Goal: Information Seeking & Learning: Check status

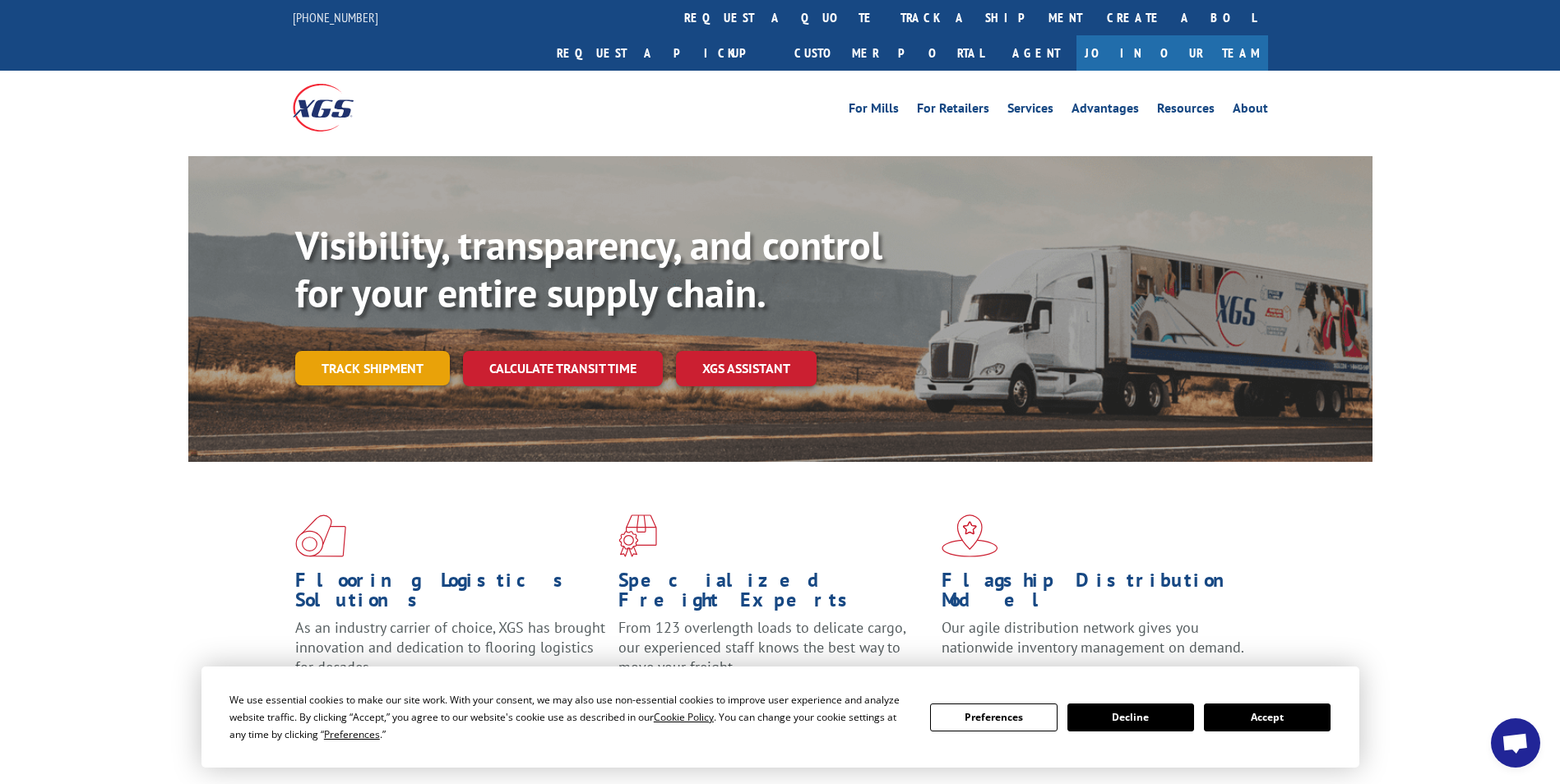
click at [377, 351] on link "Track shipment" at bounding box center [373, 368] width 155 height 34
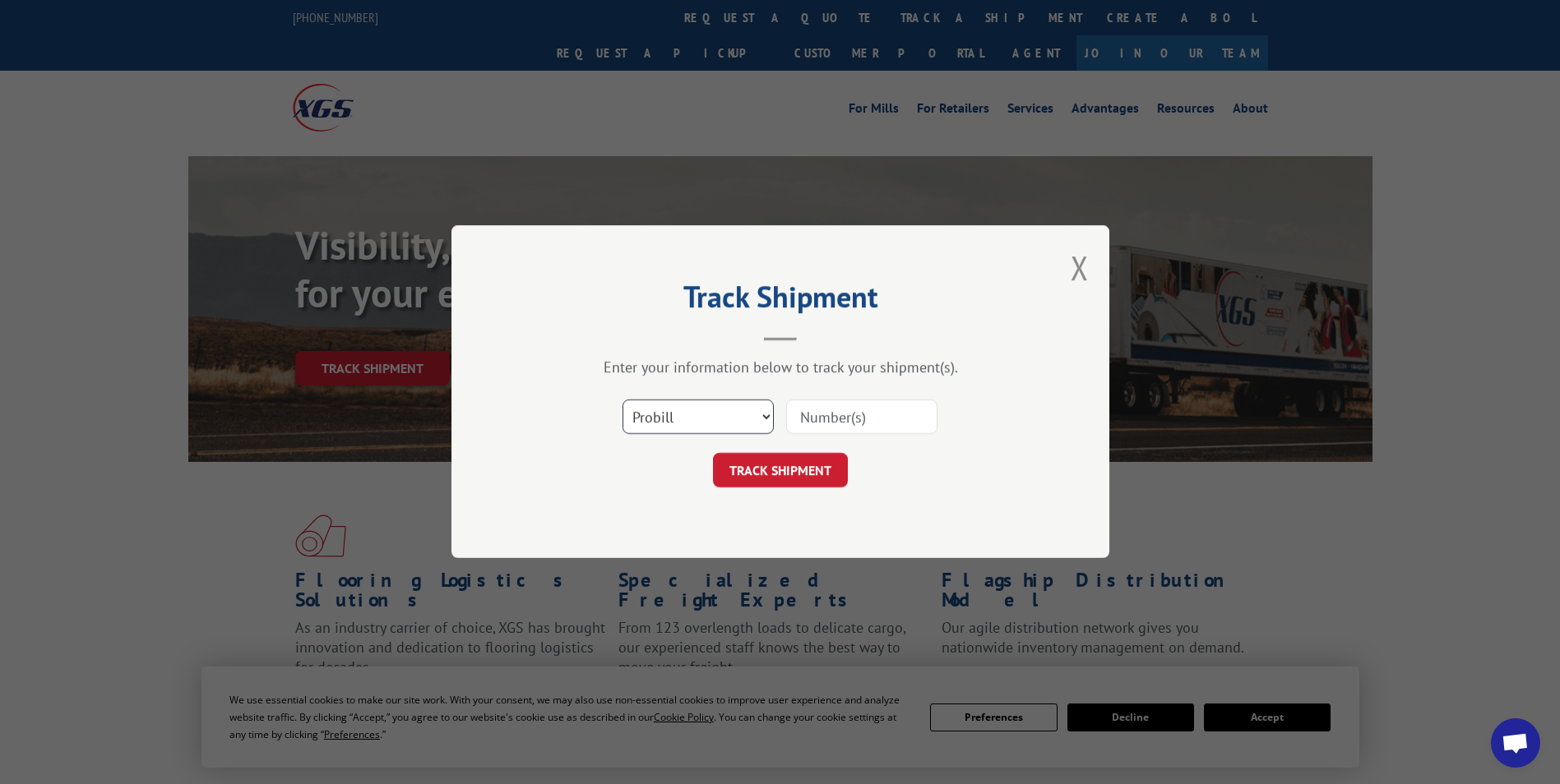
click at [682, 405] on select "Select category... Probill BOL PO" at bounding box center [697, 416] width 152 height 34
select select "po"
click at [622, 400] on select "Select category... Probill BOL PO" at bounding box center [697, 416] width 152 height 34
click at [827, 423] on input at bounding box center [862, 416] width 152 height 34
paste input "24533079"
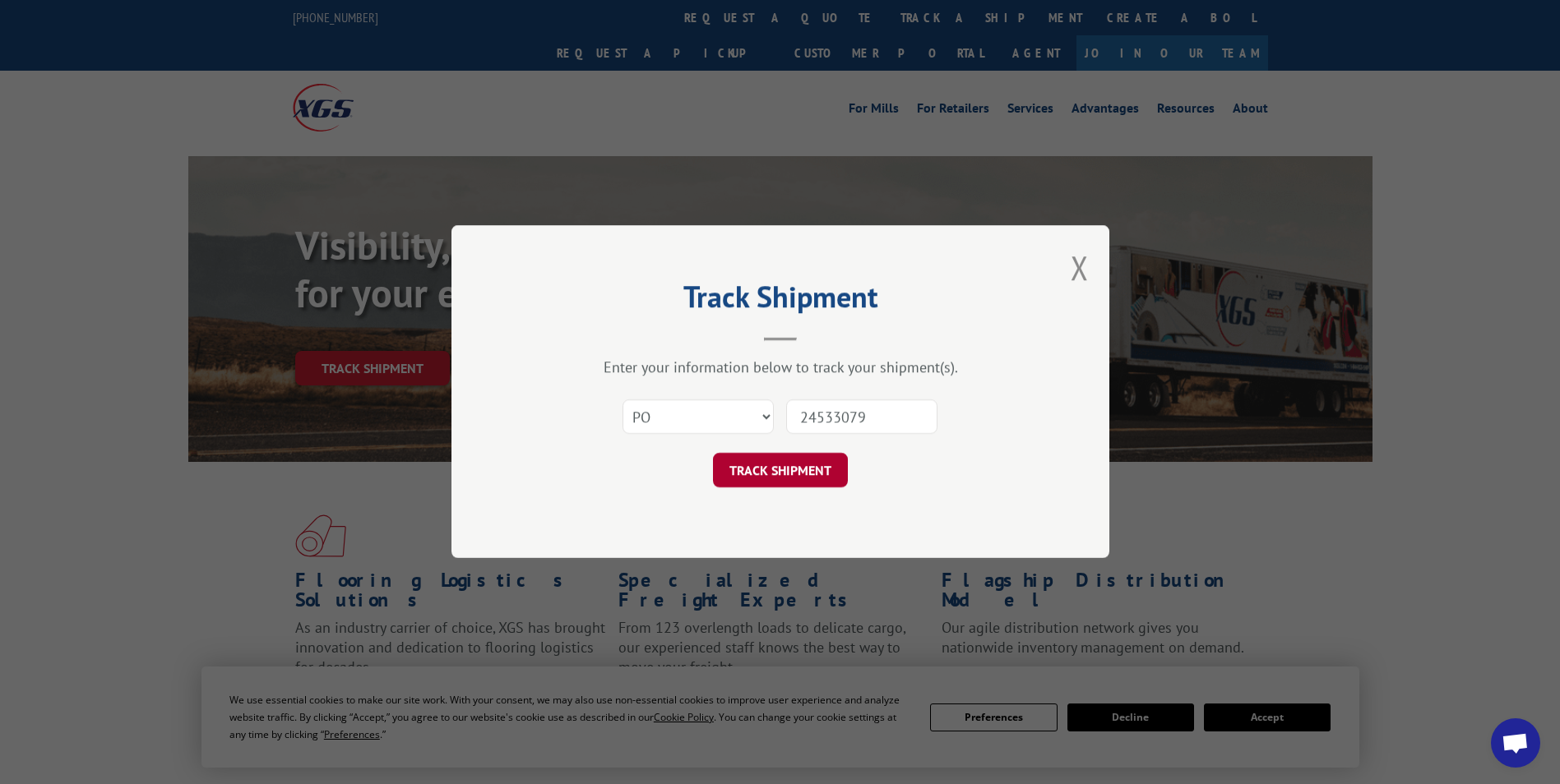
type input "24533079"
click at [819, 470] on button "TRACK SHIPMENT" at bounding box center [780, 470] width 135 height 34
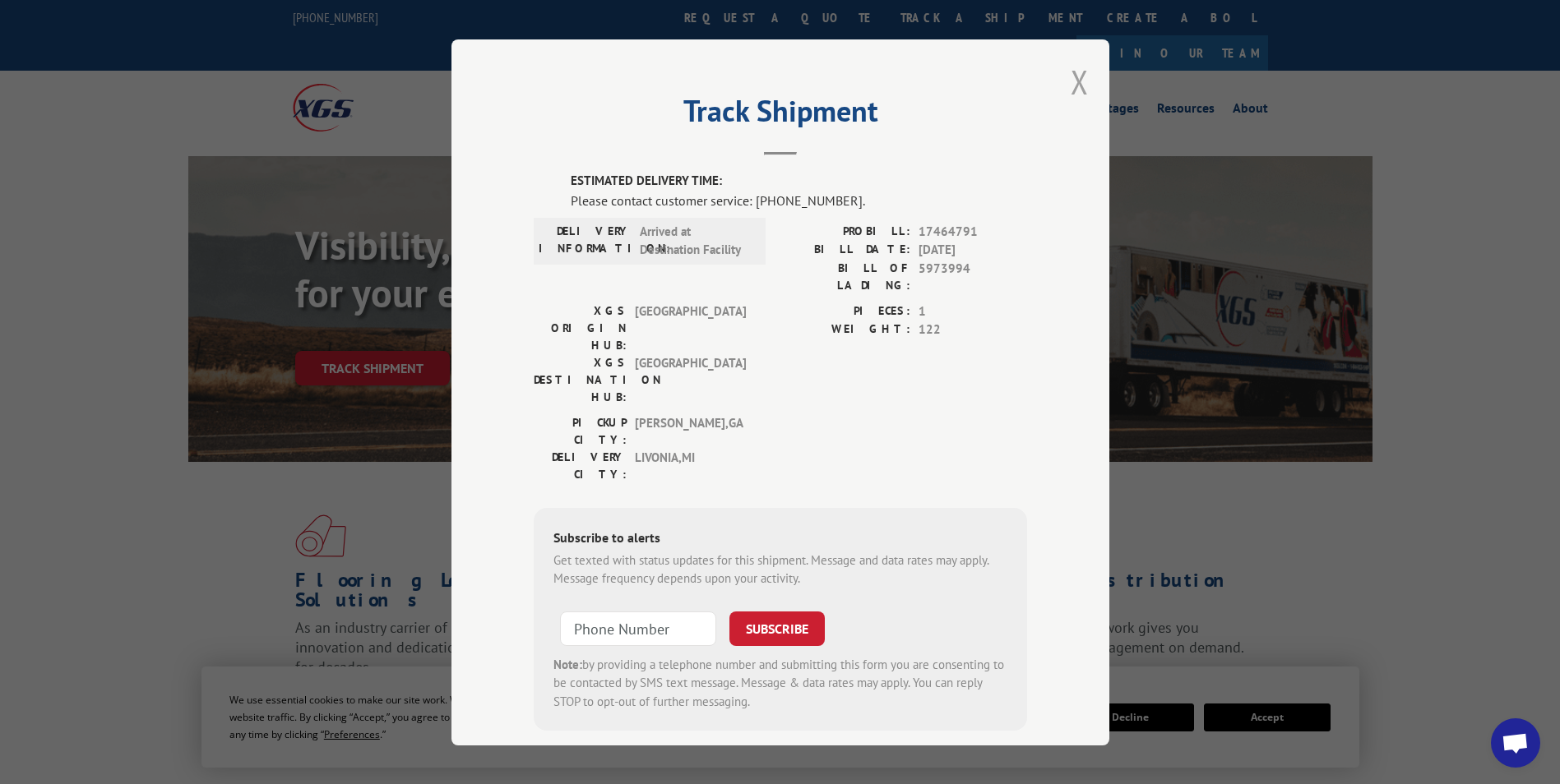
click at [1079, 86] on button "Close modal" at bounding box center [1079, 81] width 18 height 44
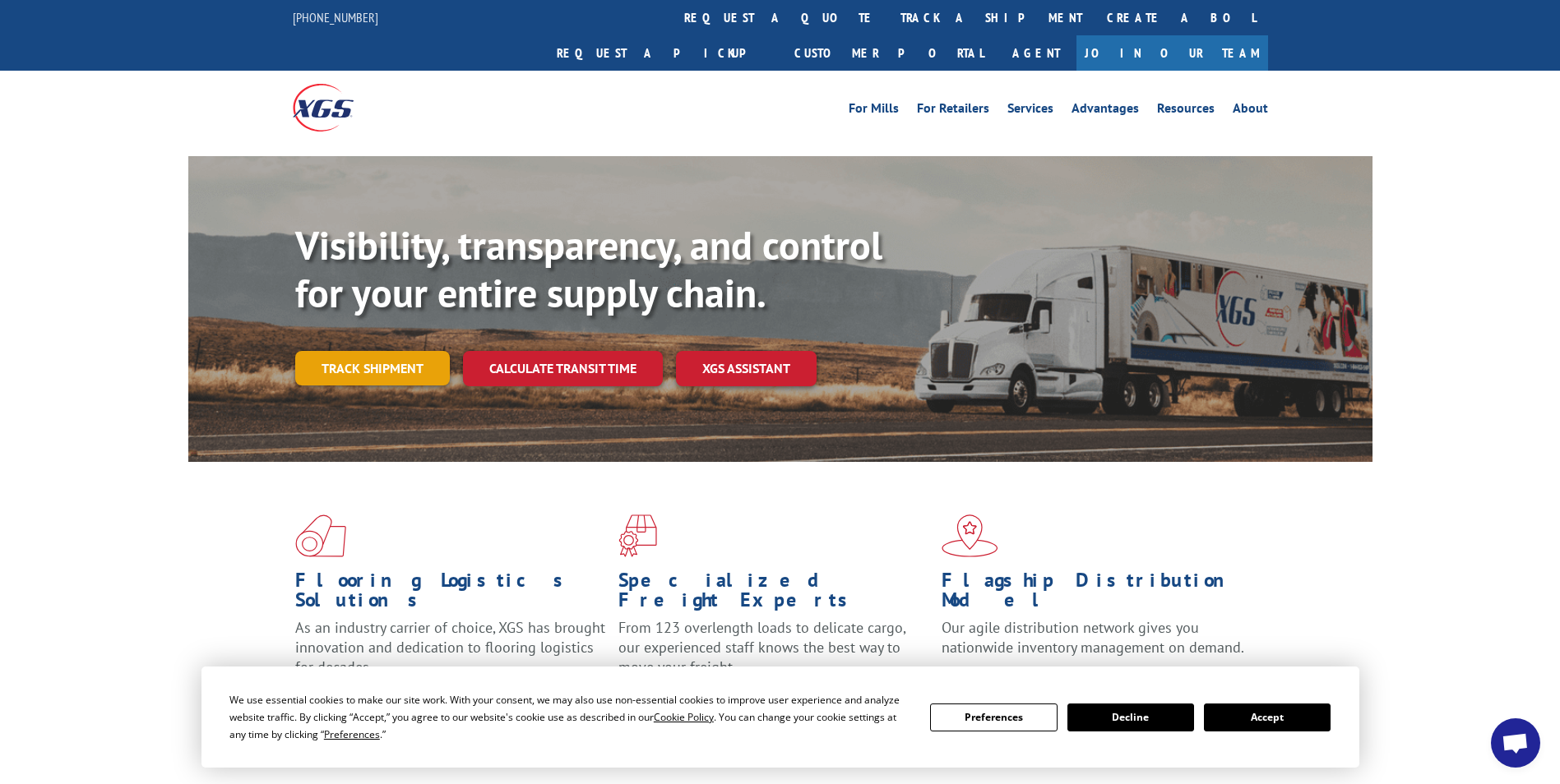
click at [420, 351] on link "Track shipment" at bounding box center [373, 368] width 155 height 34
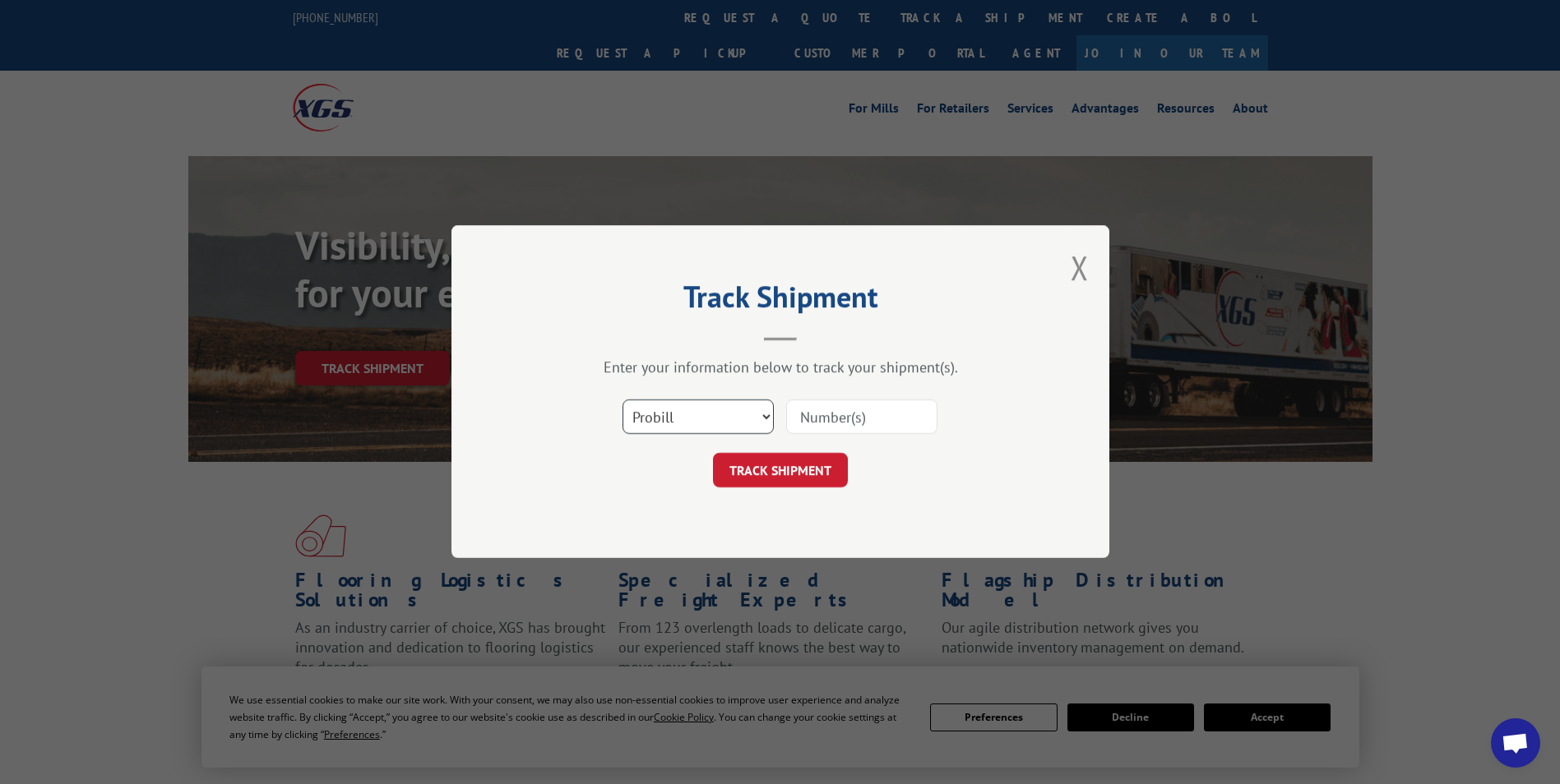
click at [744, 427] on select "Select category... Probill BOL PO" at bounding box center [697, 416] width 152 height 34
select select "po"
click at [622, 400] on select "Select category... Probill BOL PO" at bounding box center [697, 416] width 152 height 34
click at [826, 423] on input at bounding box center [862, 416] width 152 height 34
paste input "24533445"
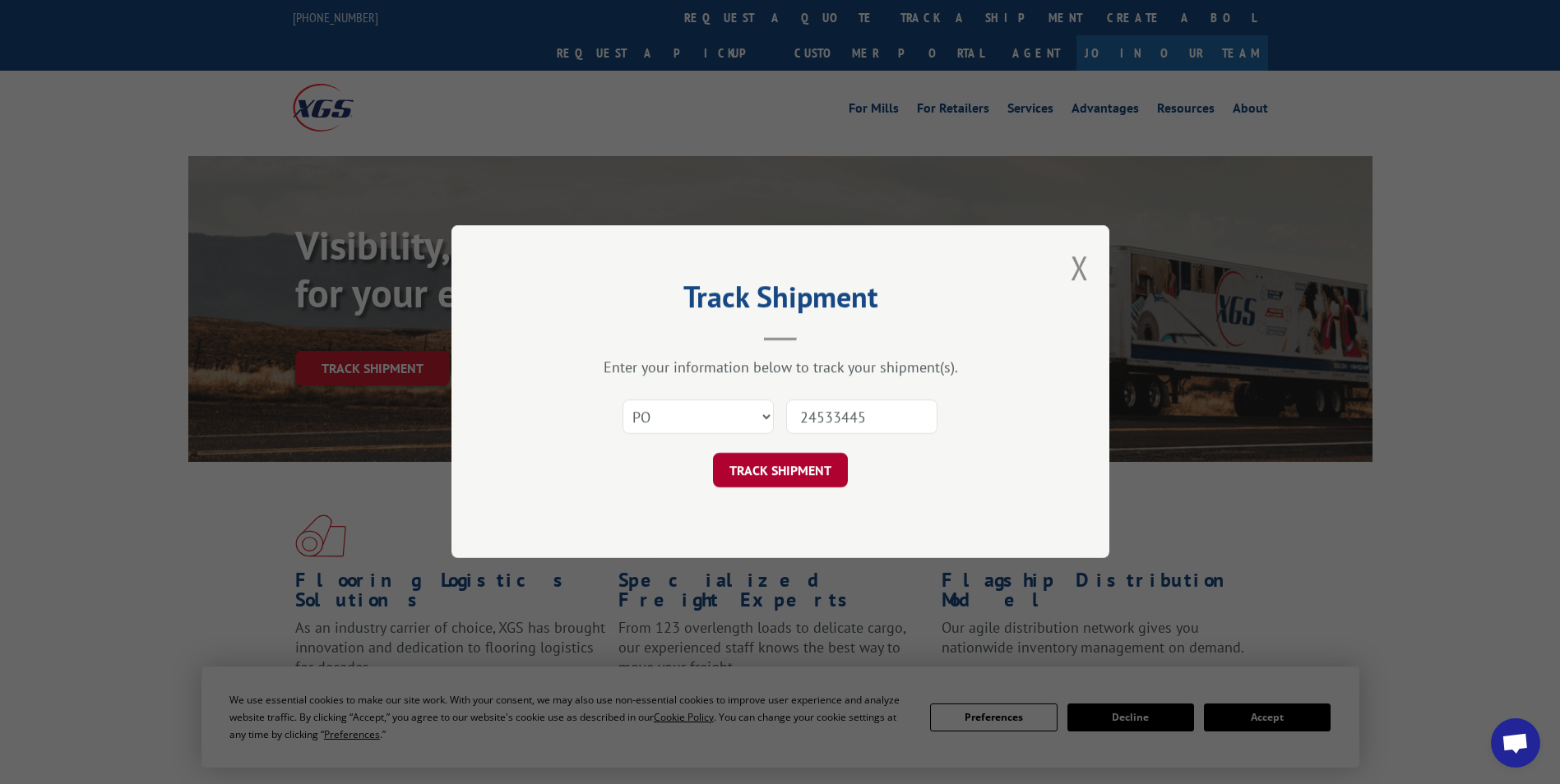
type input "24533445"
click at [783, 467] on button "TRACK SHIPMENT" at bounding box center [780, 470] width 135 height 34
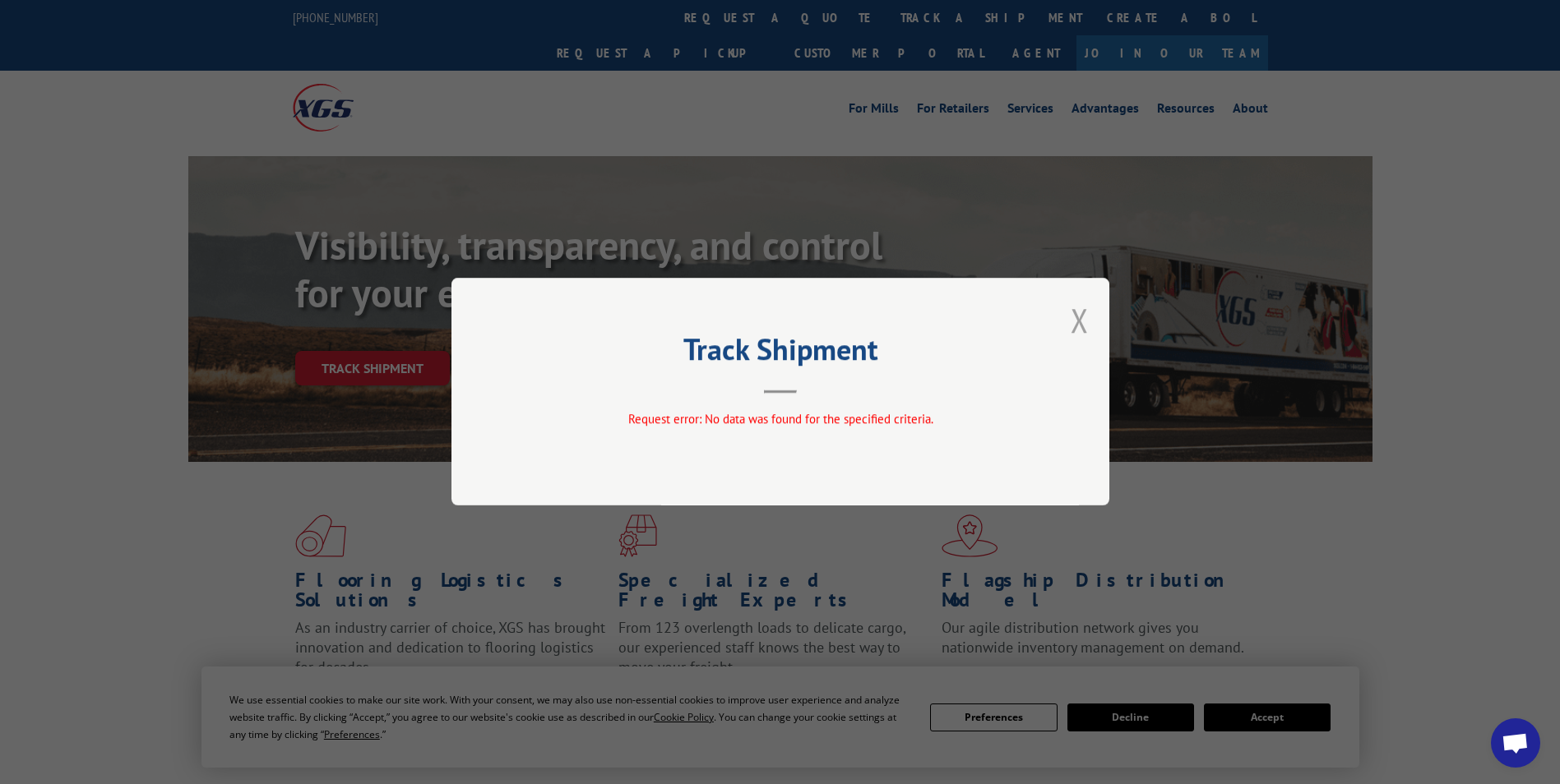
click at [1071, 317] on button "Close modal" at bounding box center [1079, 320] width 18 height 44
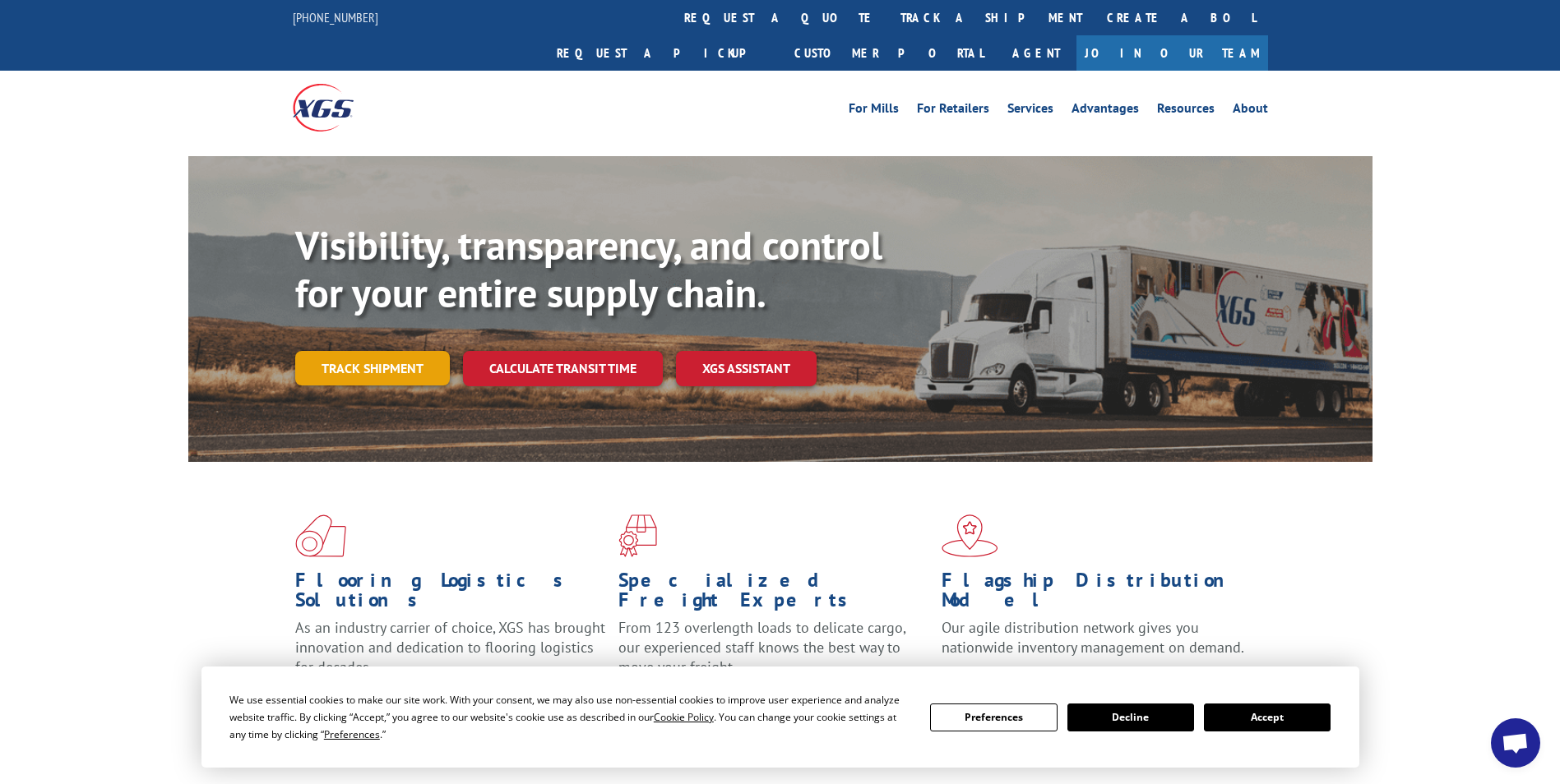
click at [355, 351] on link "Track shipment" at bounding box center [373, 368] width 155 height 34
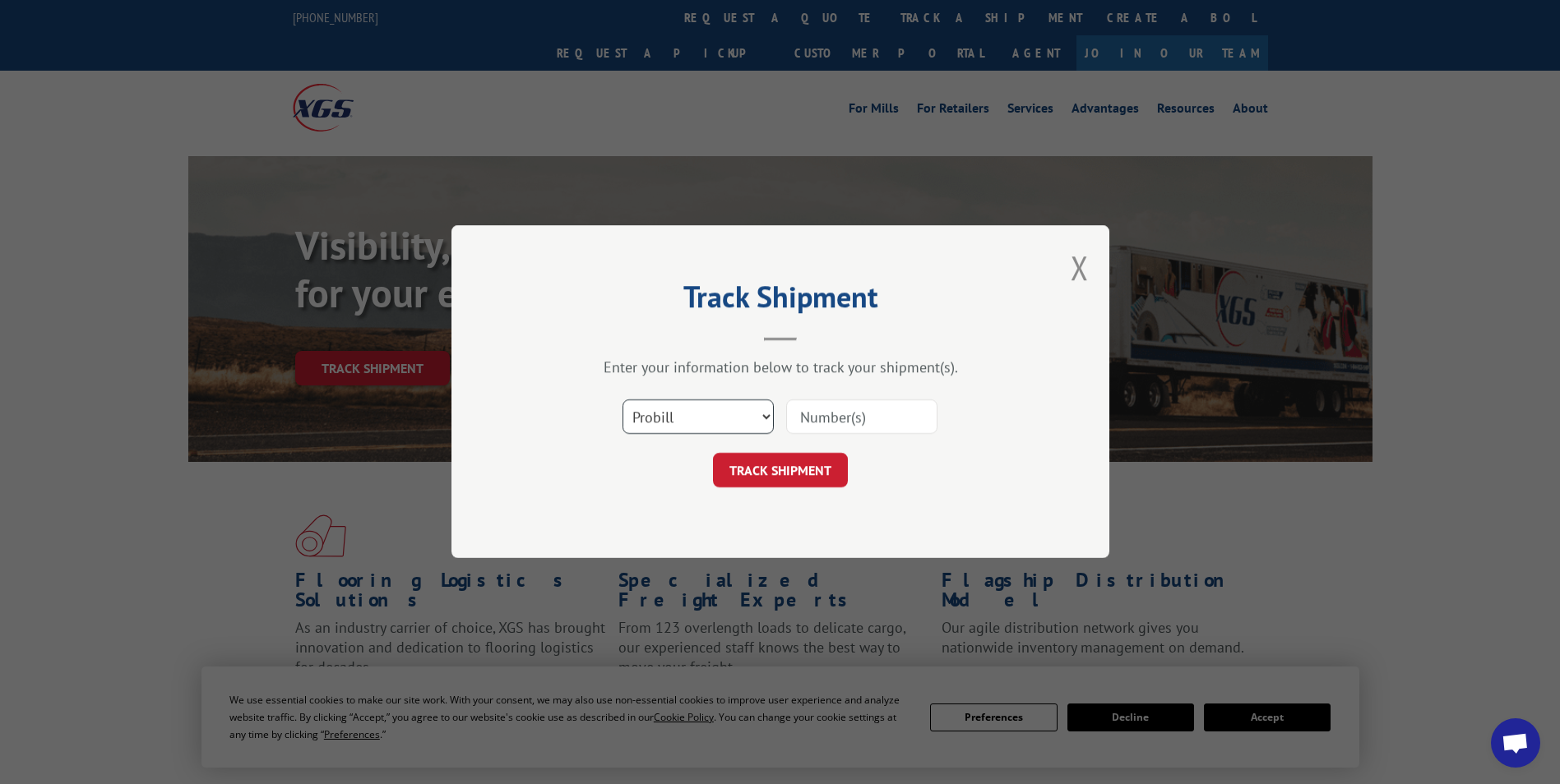
click at [709, 420] on select "Select category... Probill BOL PO" at bounding box center [697, 416] width 152 height 34
select select "po"
click at [622, 400] on select "Select category... Probill BOL PO" at bounding box center [697, 416] width 152 height 34
click at [848, 421] on input at bounding box center [862, 416] width 152 height 34
paste input "24533445"
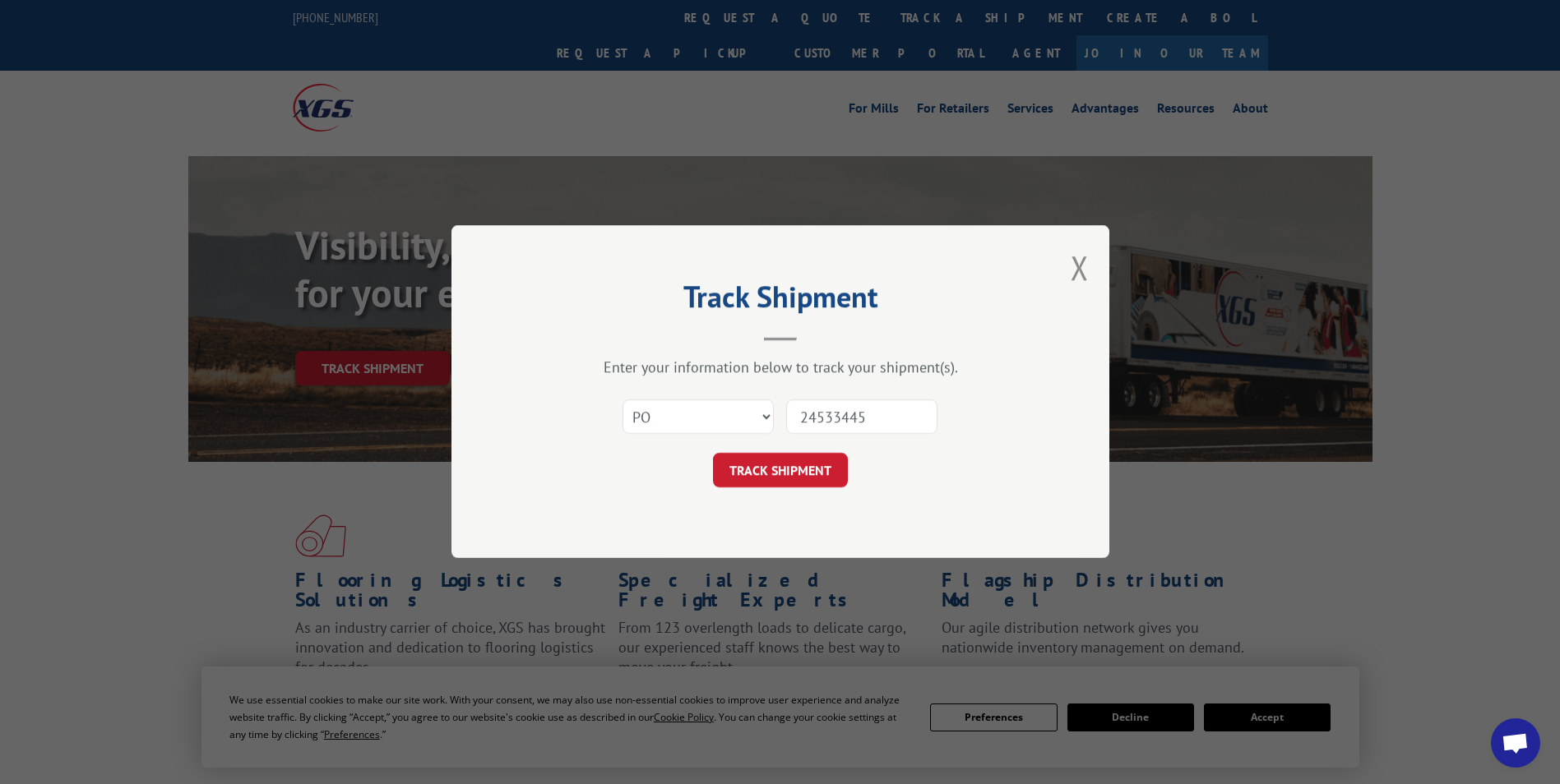
type input "24533445"
click at [806, 490] on div "Track Shipment Enter your information below to track your shipment(s). Select c…" at bounding box center [780, 391] width 657 height 332
click at [804, 473] on button "TRACK SHIPMENT" at bounding box center [780, 470] width 135 height 34
